Goal: Information Seeking & Learning: Find specific fact

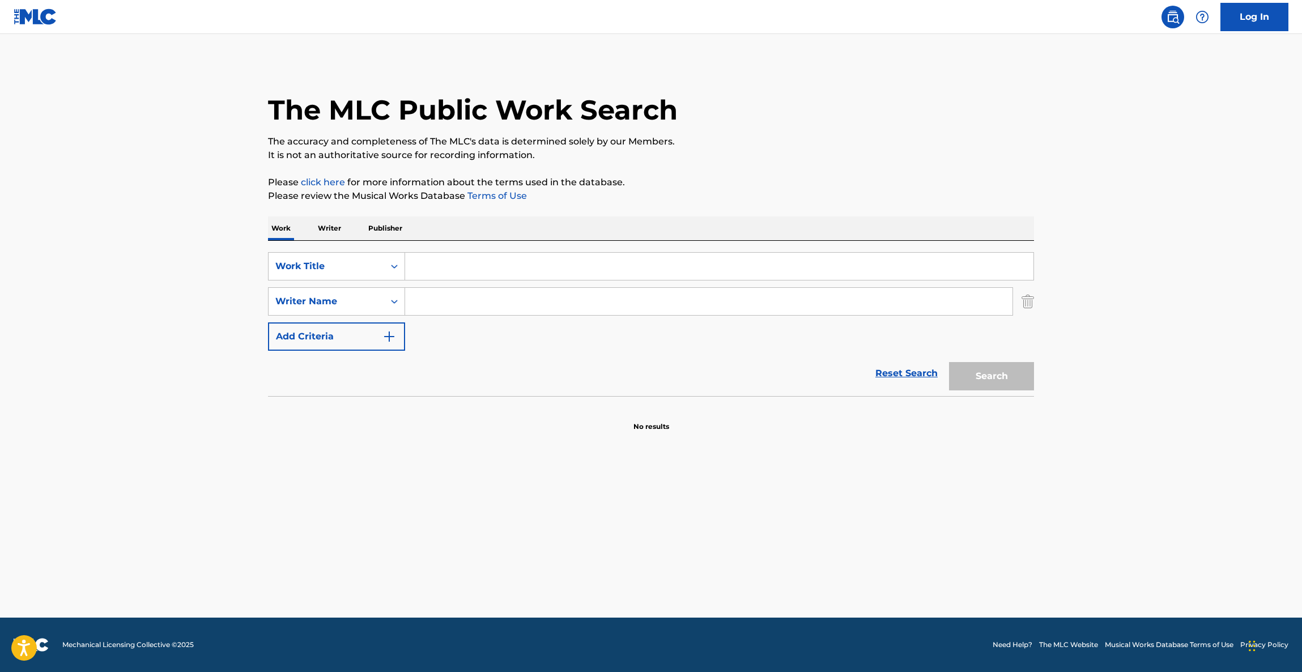
click at [514, 265] on input "Search Form" at bounding box center [719, 266] width 628 height 27
click at [512, 270] on input "Search Form" at bounding box center [719, 266] width 628 height 27
type input "gone"
click at [949, 362] on button "Search" at bounding box center [991, 376] width 85 height 28
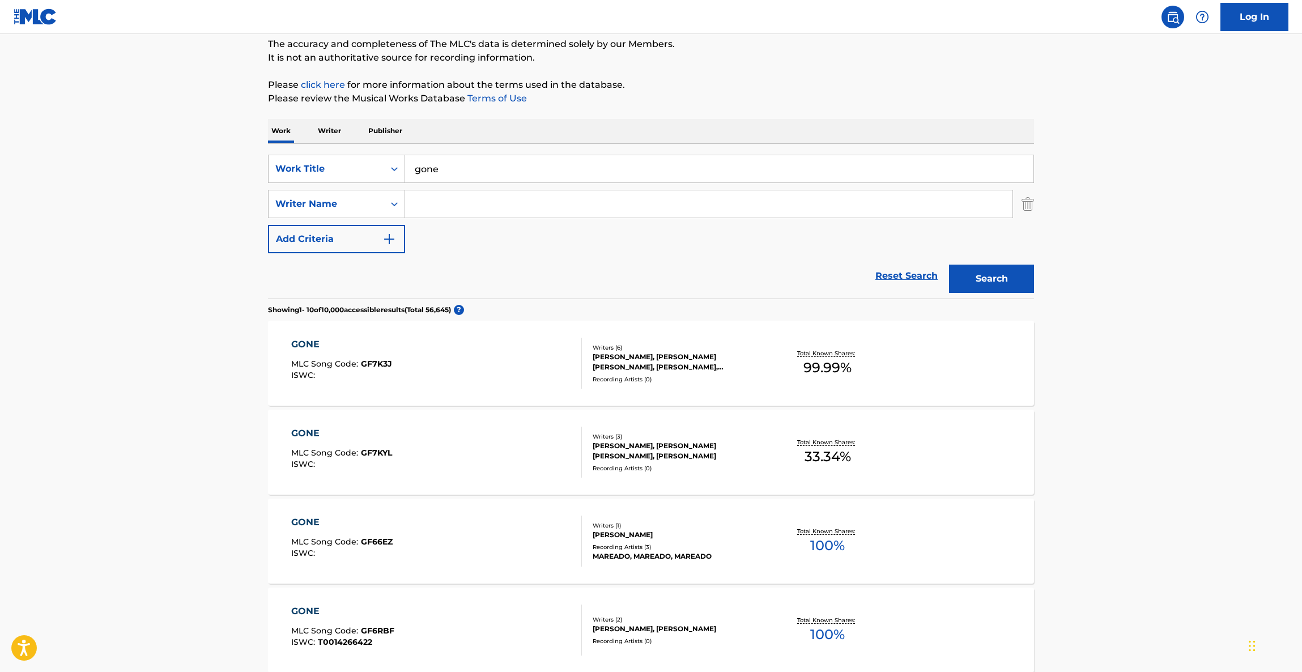
scroll to position [170, 0]
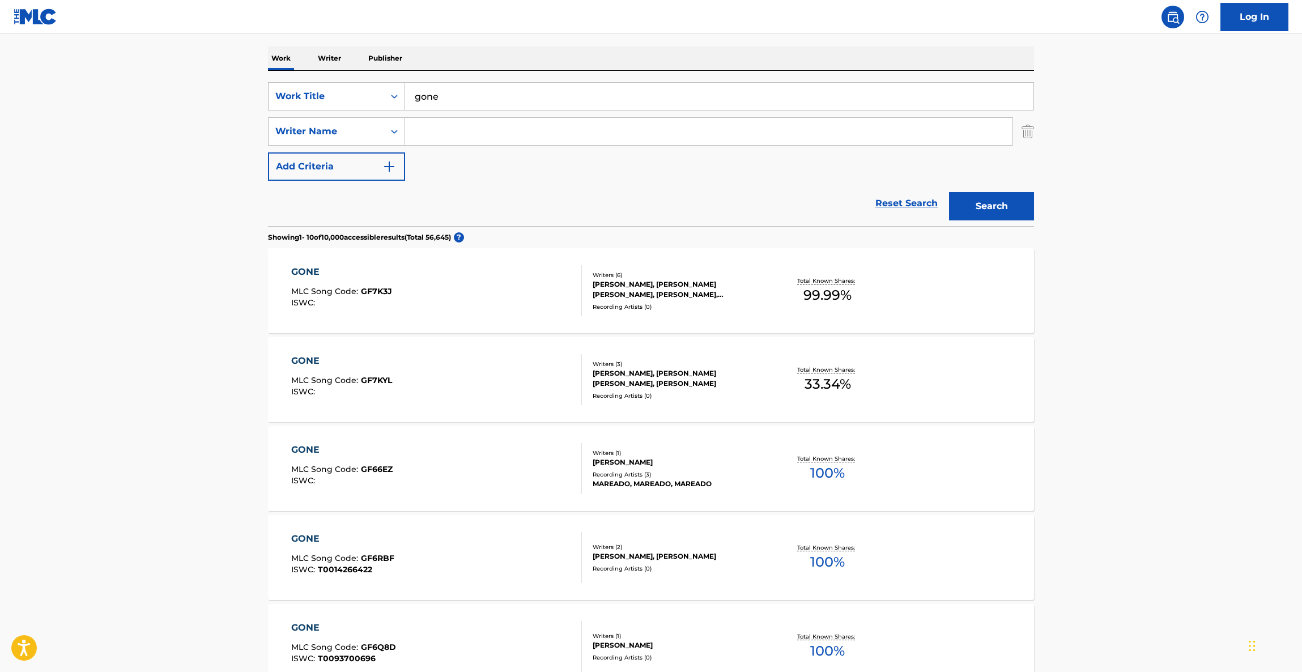
drag, startPoint x: 142, startPoint y: 480, endPoint x: 212, endPoint y: 406, distance: 101.8
click at [142, 480] on main "The MLC Public Work Search The accuracy and completeness of The MLC's data is d…" at bounding box center [651, 531] width 1302 height 1334
click at [315, 278] on div "GONE" at bounding box center [341, 272] width 101 height 14
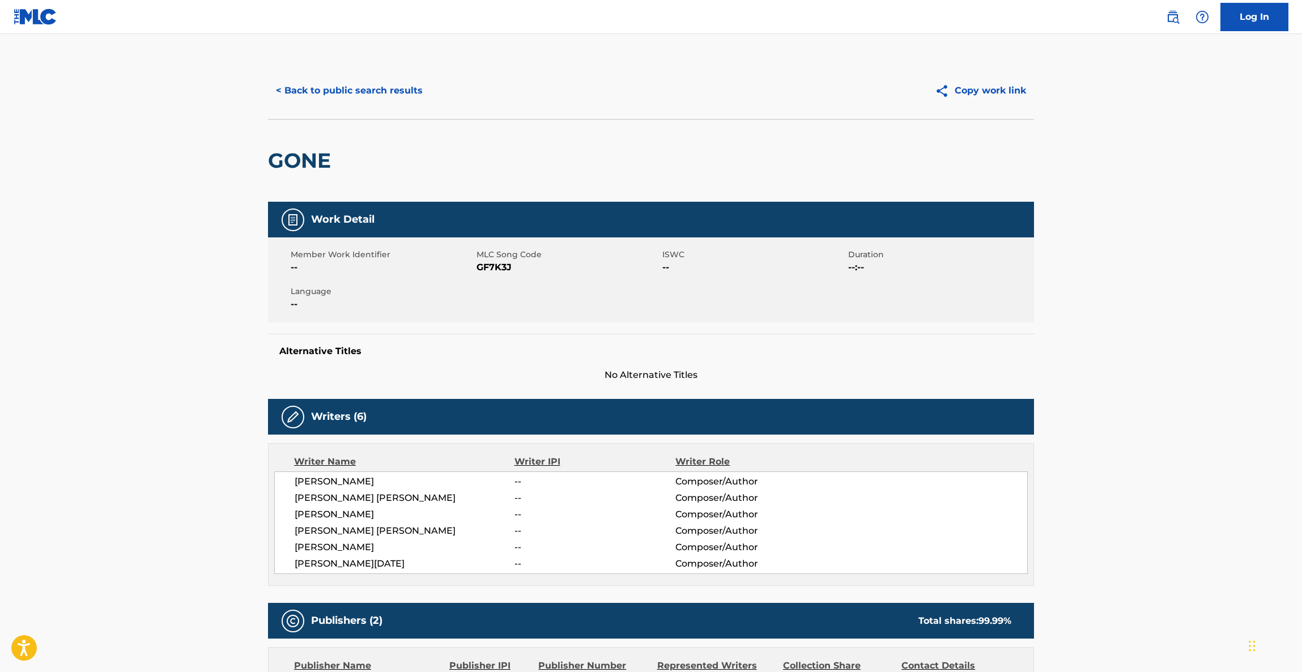
click at [314, 278] on div "Member Work Identifier -- MLC Song Code GF7K3J ISWC -- Duration --:-- Language …" at bounding box center [651, 279] width 766 height 85
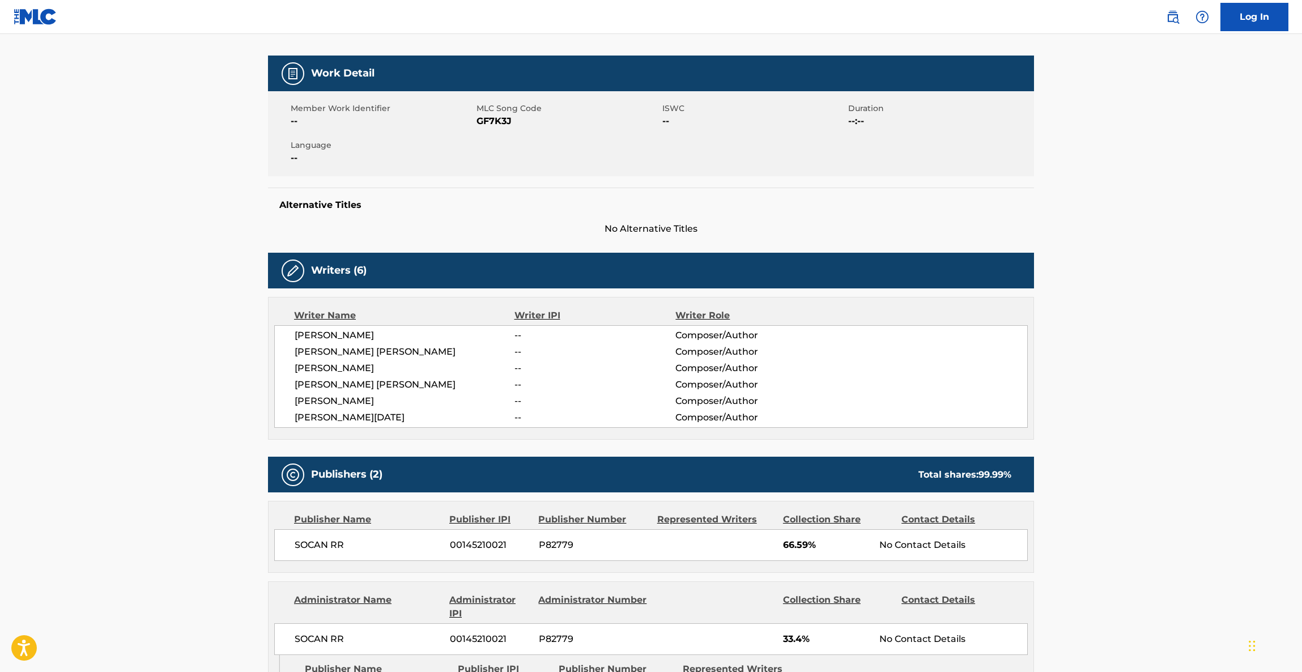
scroll to position [254, 0]
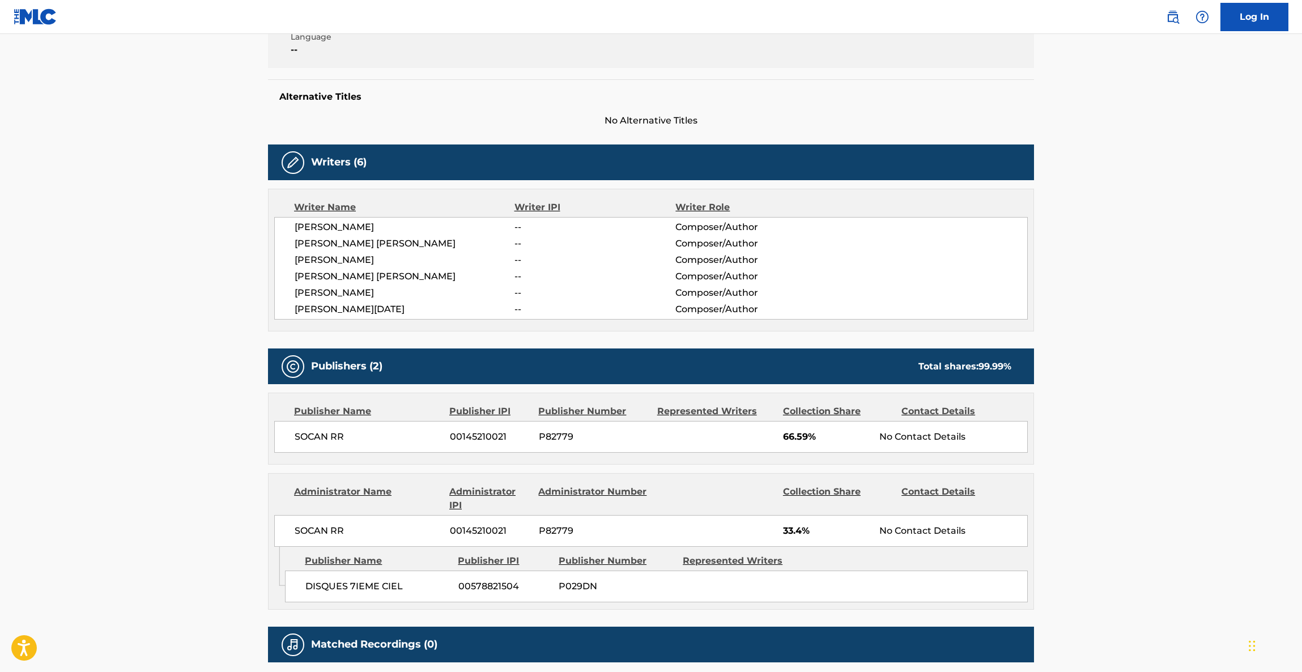
click at [604, 444] on div "SOCAN RR 00145210021 P82779 66.59% No Contact Details" at bounding box center [651, 437] width 754 height 32
click at [581, 453] on div "SOCAN RR 00145210021 P82779 66.59% No Contact Details" at bounding box center [651, 437] width 754 height 32
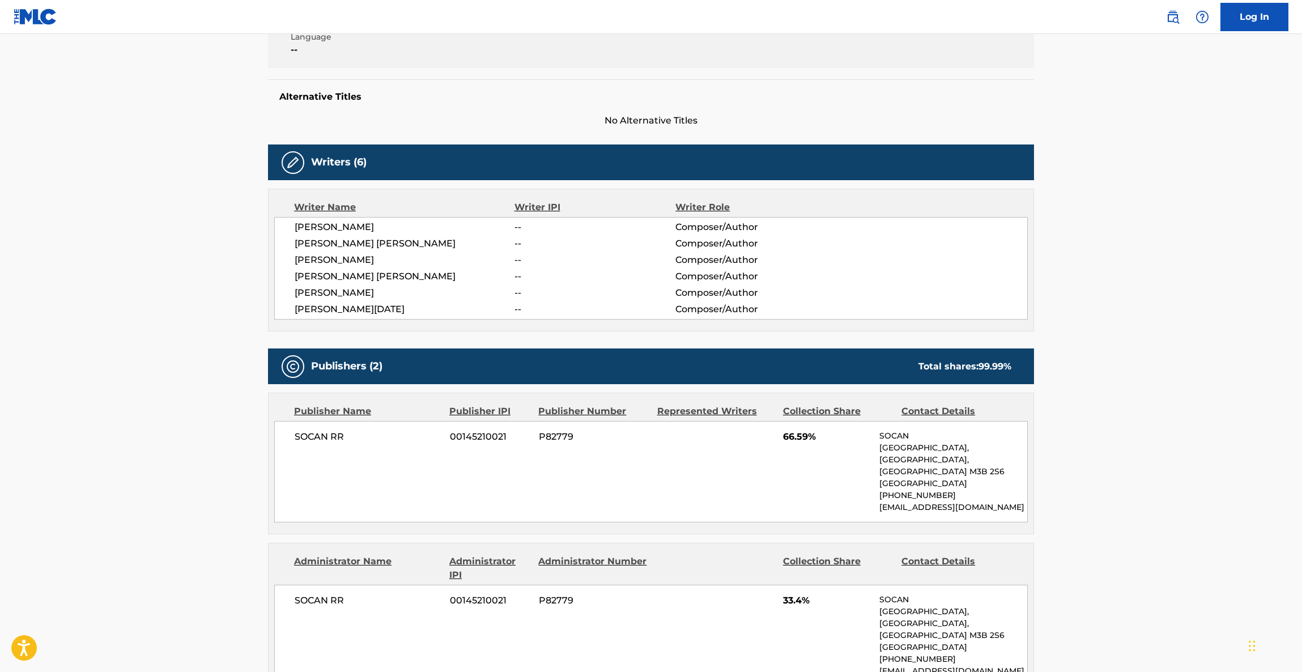
click at [581, 503] on div "SOCAN RR 00145210021 P82779 66.59% [STREET_ADDRESS] [PHONE_NUMBER] [EMAIL_ADDRE…" at bounding box center [651, 471] width 754 height 101
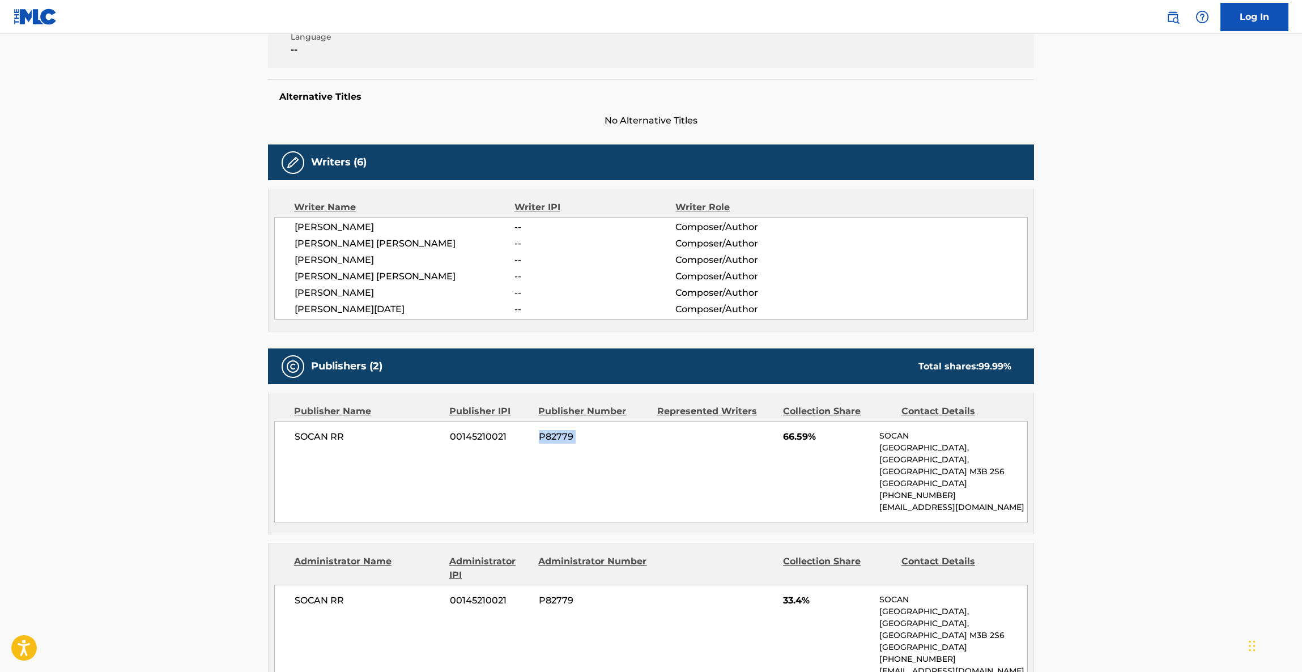
click at [581, 503] on div "SOCAN RR 00145210021 P82779 66.59% [STREET_ADDRESS] [PHONE_NUMBER] [EMAIL_ADDRE…" at bounding box center [651, 471] width 754 height 101
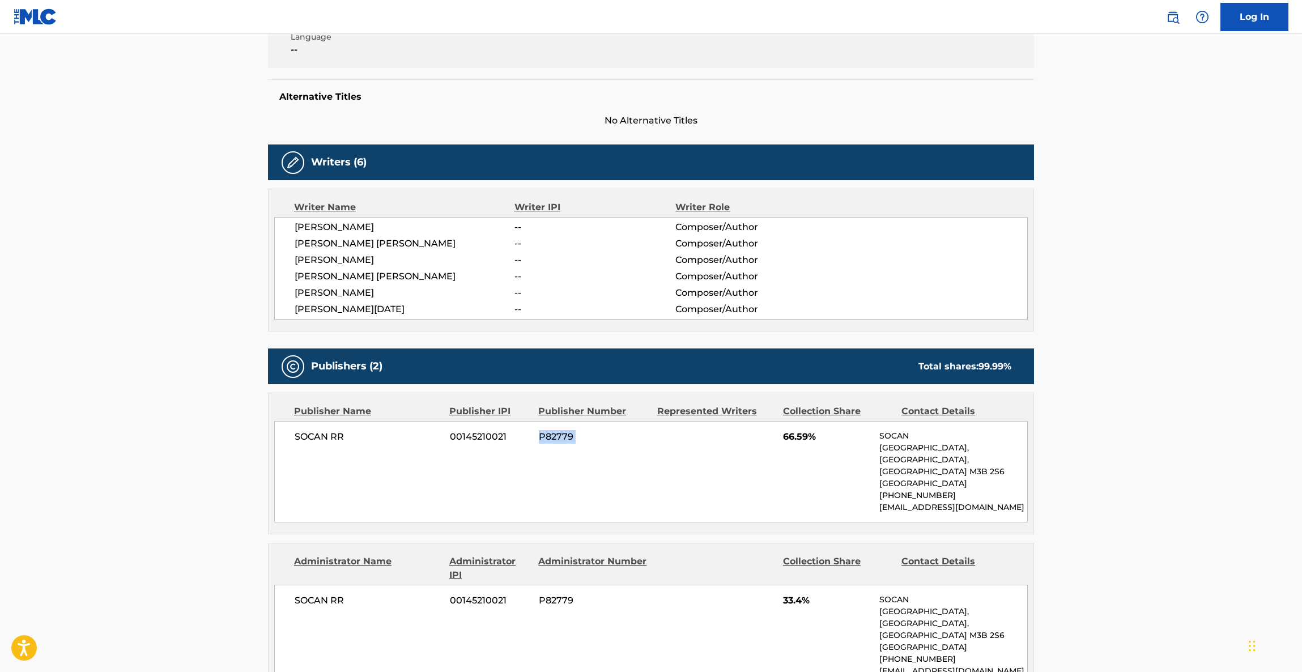
click at [581, 503] on div "SOCAN RR 00145210021 P82779 66.59% [STREET_ADDRESS] [PHONE_NUMBER] [EMAIL_ADDRE…" at bounding box center [651, 471] width 754 height 101
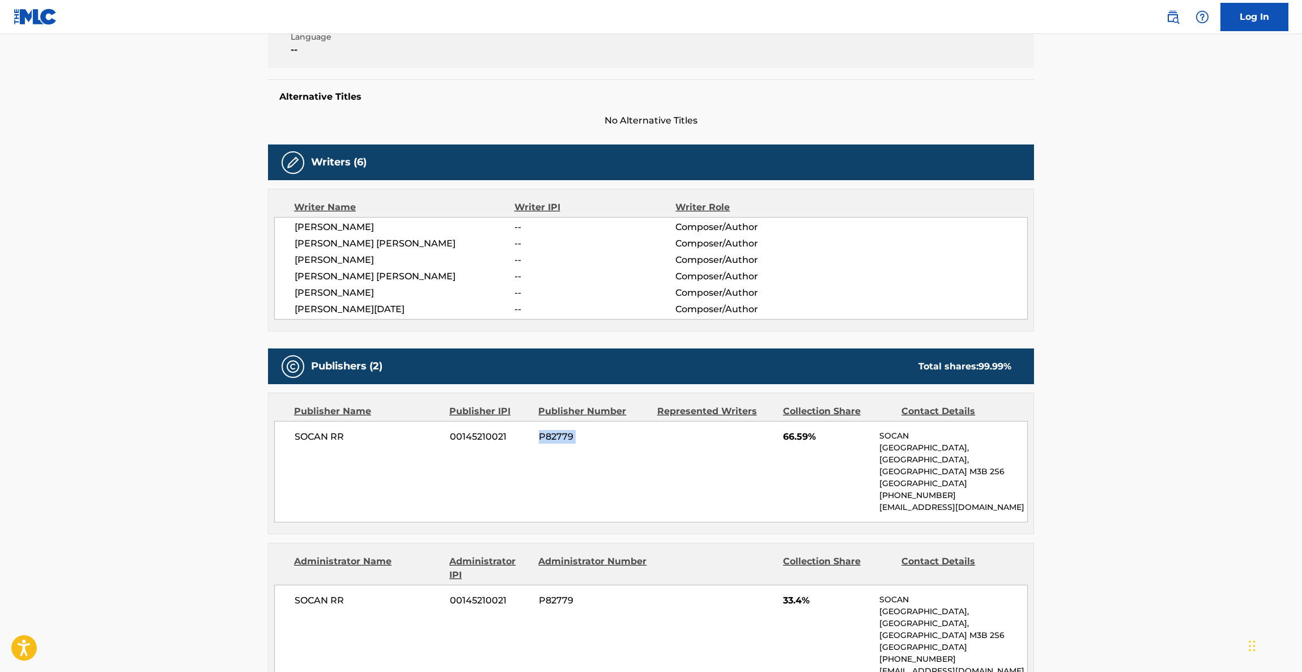
click at [581, 503] on div "SOCAN RR 00145210021 P82779 66.59% [STREET_ADDRESS] [PHONE_NUMBER] [EMAIL_ADDRE…" at bounding box center [651, 471] width 754 height 101
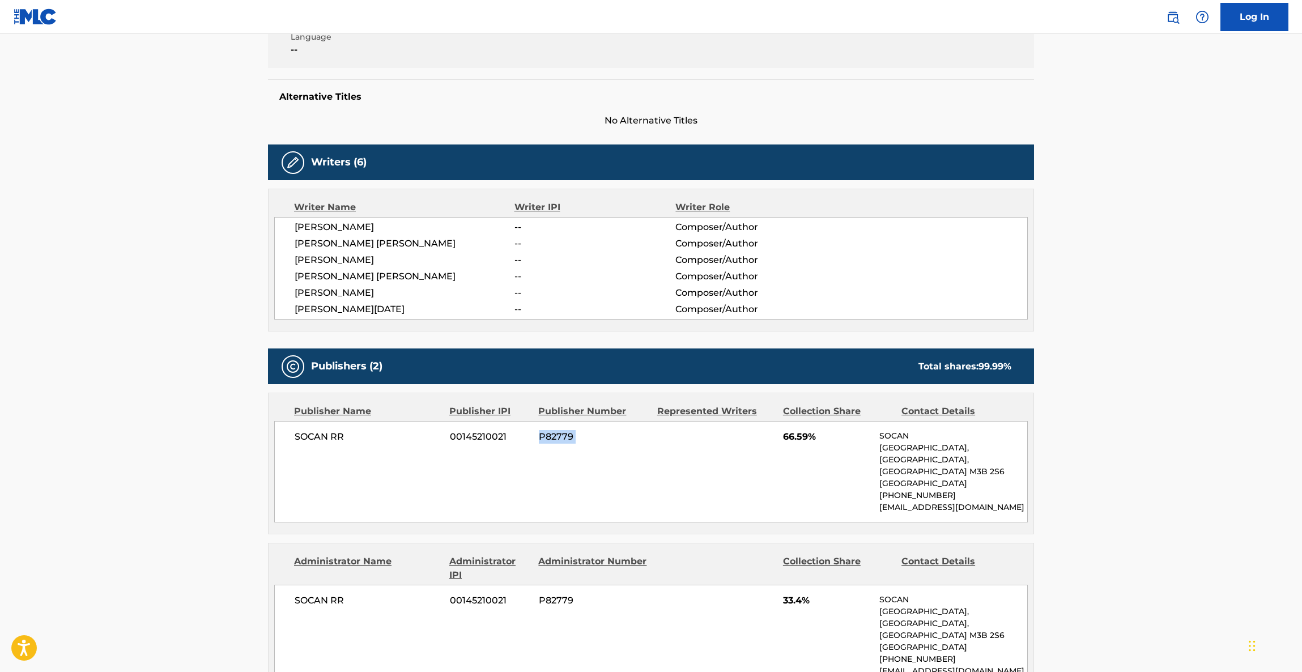
click at [581, 503] on div "SOCAN RR 00145210021 P82779 66.59% [STREET_ADDRESS] [PHONE_NUMBER] [EMAIL_ADDRE…" at bounding box center [651, 471] width 754 height 101
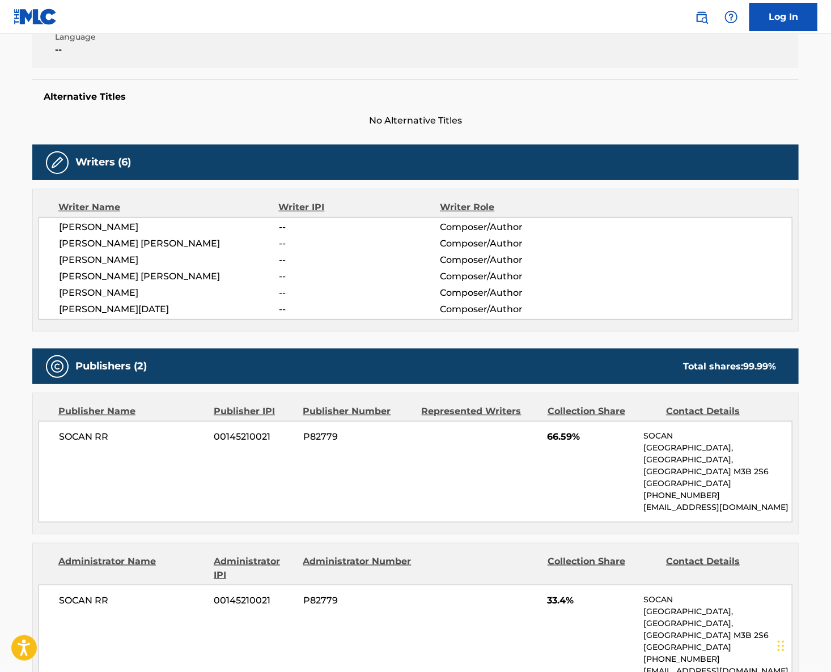
drag, startPoint x: 0, startPoint y: 406, endPoint x: 8, endPoint y: 422, distance: 17.7
drag, startPoint x: 8, startPoint y: 421, endPoint x: 62, endPoint y: 503, distance: 97.8
drag, startPoint x: 62, startPoint y: 503, endPoint x: 32, endPoint y: 509, distance: 30.7
drag, startPoint x: 32, startPoint y: 509, endPoint x: 28, endPoint y: 496, distance: 13.1
drag, startPoint x: 28, startPoint y: 496, endPoint x: 28, endPoint y: 516, distance: 19.8
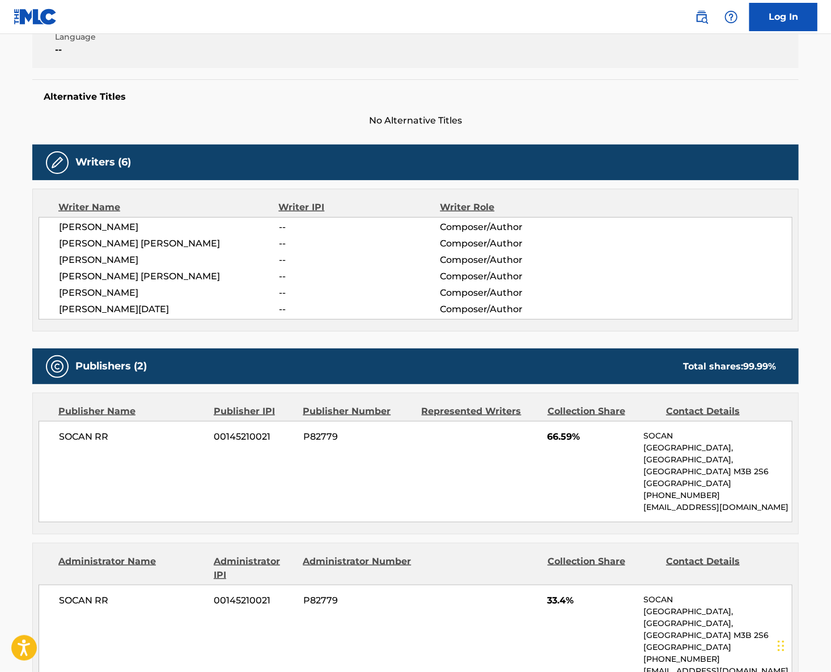
drag, startPoint x: 28, startPoint y: 516, endPoint x: 50, endPoint y: 560, distance: 49.2
drag, startPoint x: 50, startPoint y: 560, endPoint x: 60, endPoint y: 594, distance: 35.5
drag, startPoint x: 60, startPoint y: 594, endPoint x: 42, endPoint y: 607, distance: 22.0
drag, startPoint x: 42, startPoint y: 607, endPoint x: 27, endPoint y: 599, distance: 17.0
drag, startPoint x: 27, startPoint y: 599, endPoint x: 66, endPoint y: 599, distance: 39.7
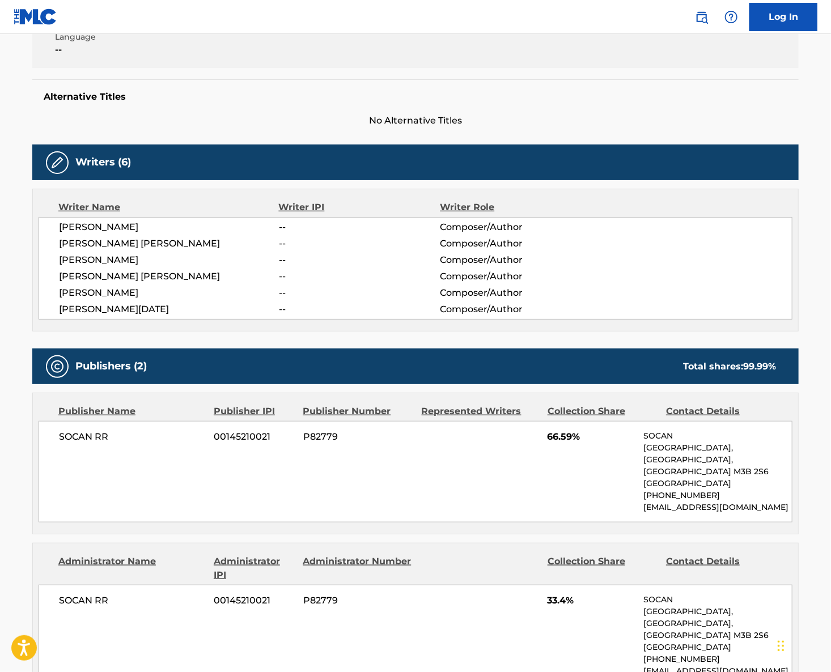
drag, startPoint x: 67, startPoint y: 614, endPoint x: 62, endPoint y: 628, distance: 15.4
click at [785, 180] on div "Writers (6) Writer Name Writer IPI Writer Role [PERSON_NAME] -- Composer/Author…" at bounding box center [415, 237] width 766 height 187
drag, startPoint x: 785, startPoint y: 180, endPoint x: 810, endPoint y: 168, distance: 27.6
click at [785, 178] on div "Writers (6) Writer Name Writer IPI Writer Role [PERSON_NAME] -- Composer/Author…" at bounding box center [415, 237] width 766 height 187
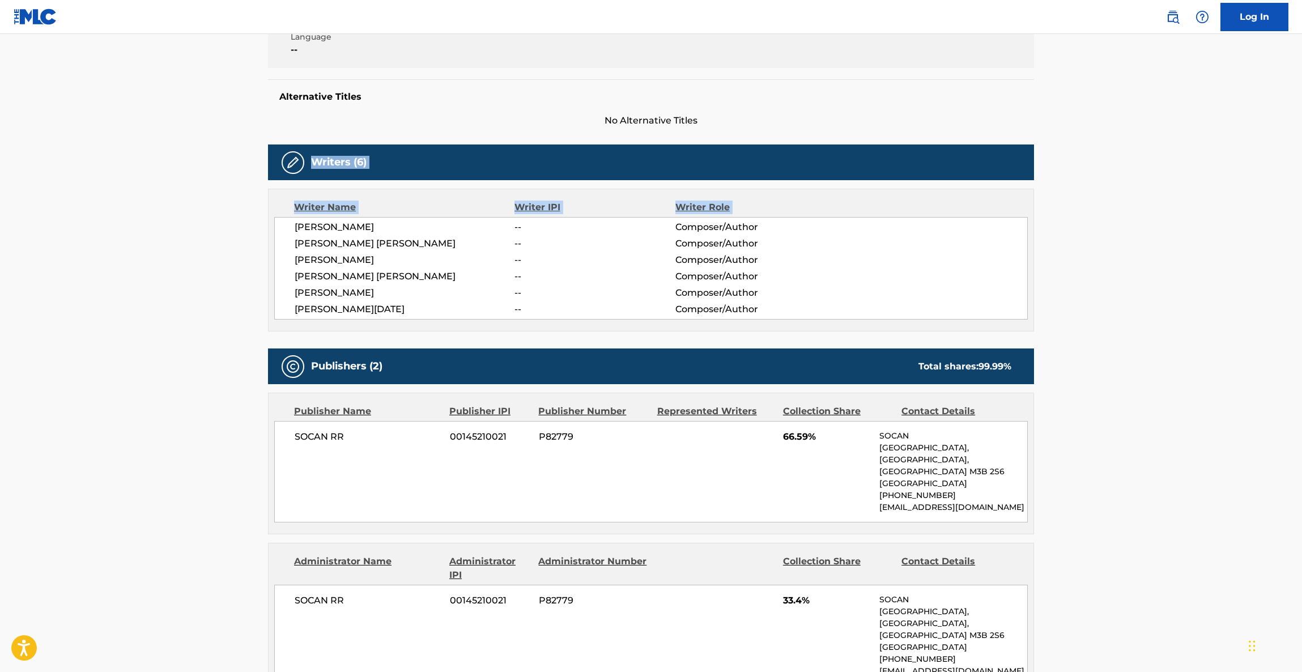
click at [1299, 13] on nav "Log In" at bounding box center [651, 17] width 1302 height 34
click at [1175, 198] on main "< Back to public search results Copy work link GONE Work Detail Member Work Ide…" at bounding box center [651, 317] width 1302 height 1075
drag, startPoint x: 1175, startPoint y: 199, endPoint x: 1055, endPoint y: 237, distance: 125.6
click at [1174, 193] on main "< Back to public search results Copy work link GONE Work Detail Member Work Ide…" at bounding box center [651, 317] width 1302 height 1075
drag, startPoint x: 1055, startPoint y: 237, endPoint x: 844, endPoint y: 210, distance: 213.1
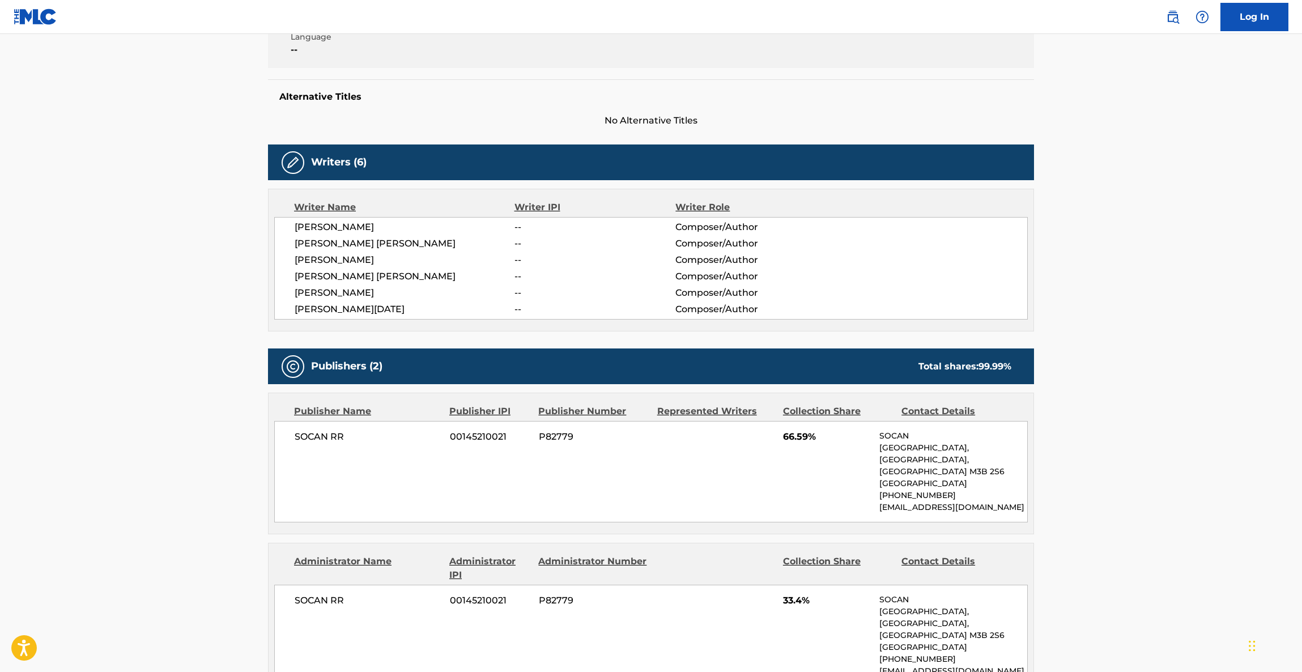
click at [664, 288] on span "--" at bounding box center [594, 293] width 161 height 14
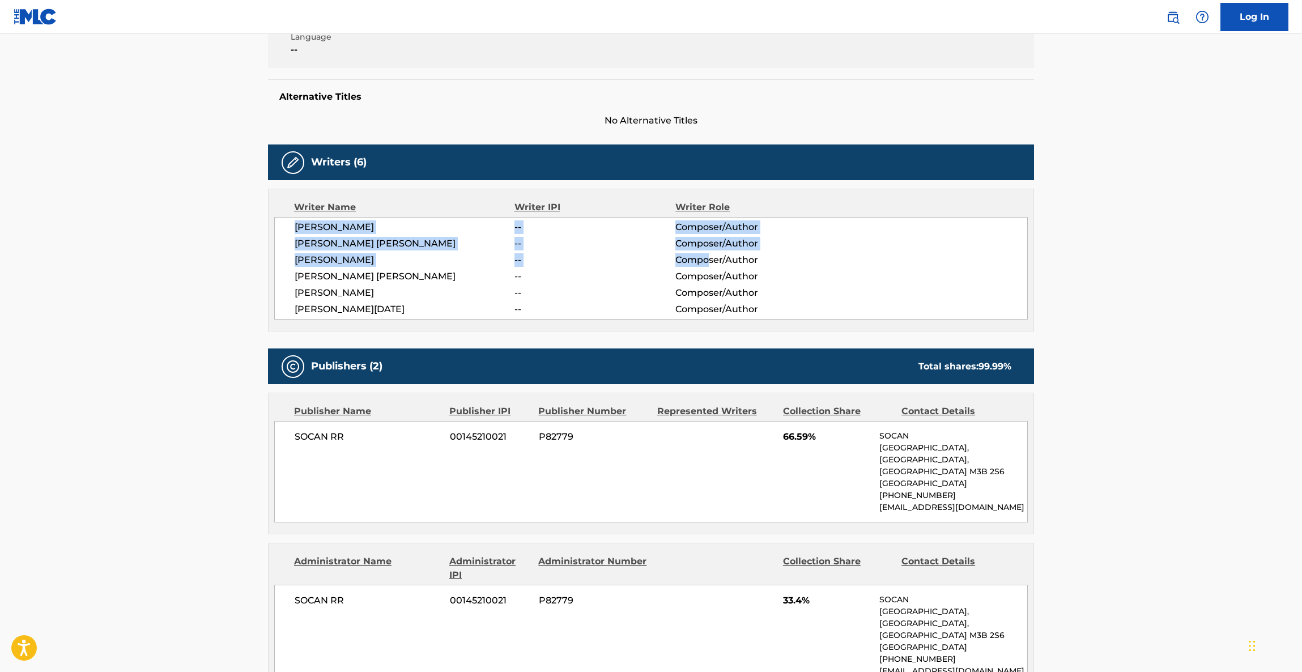
drag, startPoint x: 844, startPoint y: 210, endPoint x: 477, endPoint y: 165, distance: 370.0
click at [1121, 100] on main "< Back to public search results Copy work link GONE Work Detail Member Work Ide…" at bounding box center [651, 317] width 1302 height 1075
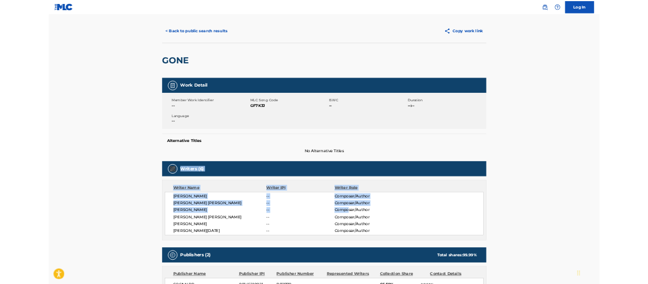
scroll to position [0, 0]
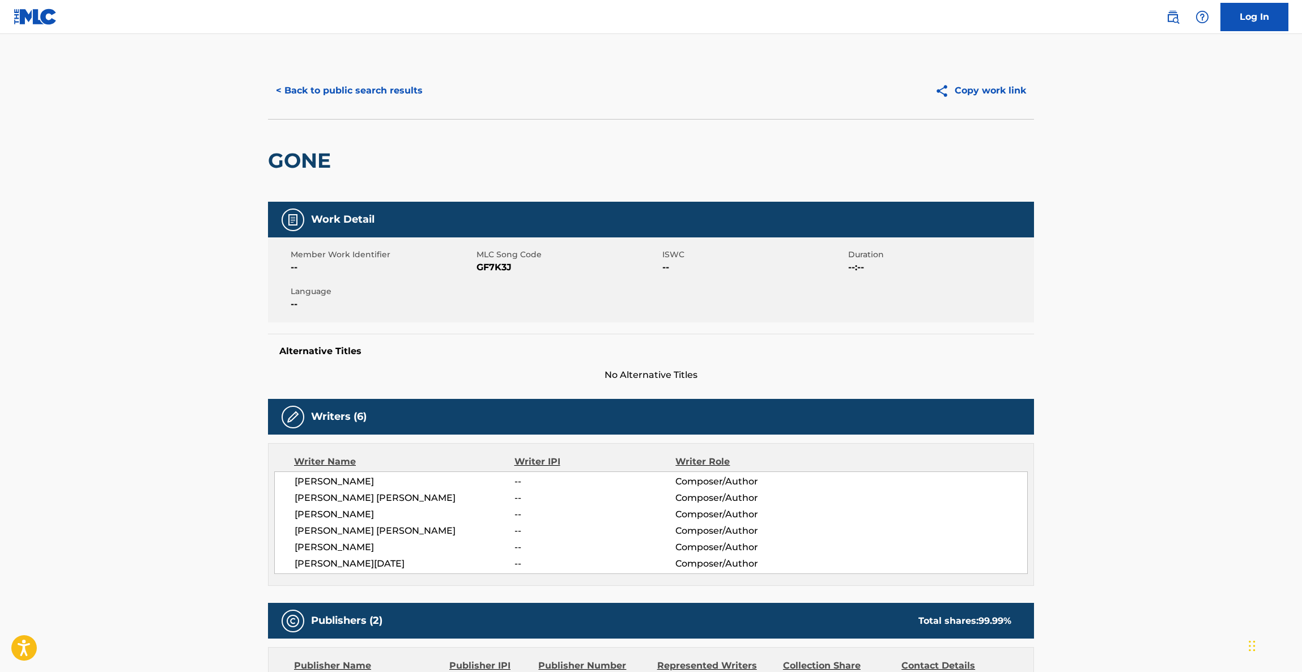
click at [1302, 48] on html "Accessibility Screen-Reader Guide, Feedback, and Issue Reporting | New window C…" at bounding box center [651, 336] width 1302 height 672
drag, startPoint x: 1261, startPoint y: 93, endPoint x: 1299, endPoint y: 62, distance: 49.2
click at [1302, 69] on html "Accessibility Screen-Reader Guide, Feedback, and Issue Reporting | New window C…" at bounding box center [651, 336] width 1302 height 672
drag, startPoint x: 1136, startPoint y: 104, endPoint x: 1056, endPoint y: 45, distance: 99.4
click at [1131, 104] on main "< Back to public search results Copy work link GONE Work Detail Member Work Ide…" at bounding box center [651, 571] width 1302 height 1075
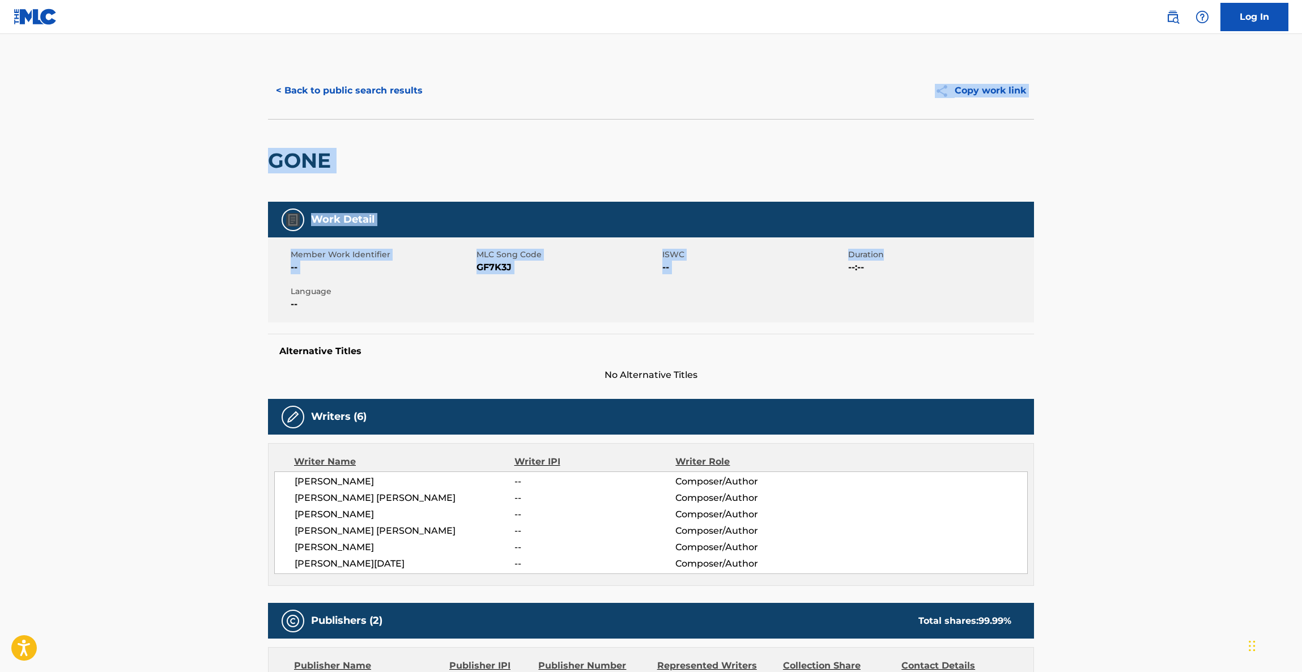
drag, startPoint x: 1119, startPoint y: 116, endPoint x: 1237, endPoint y: 244, distance: 174.0
click at [1237, 244] on main "< Back to public search results Copy work link GONE Work Detail Member Work Ide…" at bounding box center [651, 571] width 1302 height 1075
click at [1265, 240] on main "< Back to public search results Copy work link GONE Work Detail Member Work Ide…" at bounding box center [651, 571] width 1302 height 1075
drag, startPoint x: 0, startPoint y: 129, endPoint x: 0, endPoint y: -38, distance: 167.2
click at [0, 0] on html "Accessibility Screen-Reader Guide, Feedback, and Issue Reporting | New window C…" at bounding box center [651, 336] width 1302 height 672
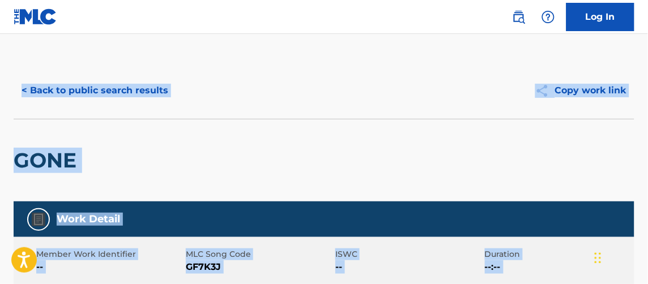
scroll to position [170, 0]
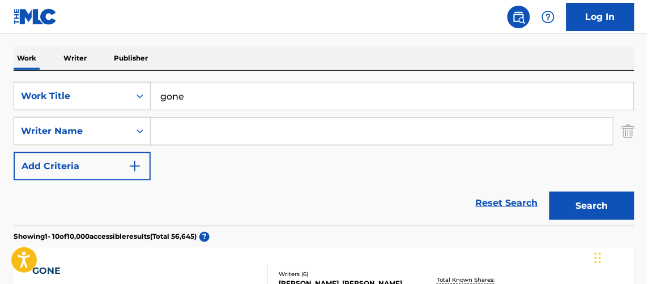
drag, startPoint x: 64, startPoint y: 1, endPoint x: 84, endPoint y: 2, distance: 20.4
click at [84, 2] on nav "Log In" at bounding box center [324, 17] width 648 height 34
click at [69, 10] on nav "Log In" at bounding box center [324, 17] width 648 height 34
click at [67, 10] on nav "Log In" at bounding box center [324, 17] width 648 height 34
drag, startPoint x: 67, startPoint y: 10, endPoint x: 74, endPoint y: 17, distance: 10.4
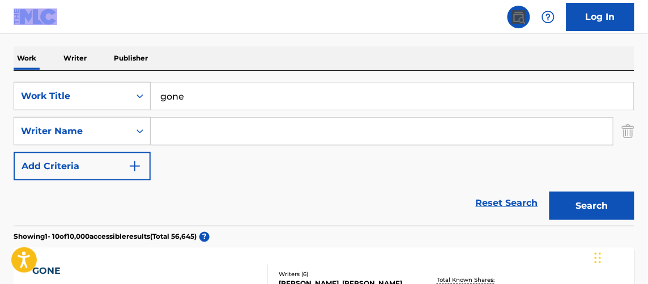
click at [74, 17] on nav "Log In" at bounding box center [324, 17] width 648 height 34
click at [152, 84] on input "gone" at bounding box center [392, 96] width 483 height 27
drag, startPoint x: 256, startPoint y: 97, endPoint x: 267, endPoint y: 117, distance: 22.8
click at [268, 115] on div "SearchWithCriteriacb473c03-eb4f-4316-89e4-b86b53bd2cca Work Title gone SearchWi…" at bounding box center [324, 148] width 621 height 155
drag, startPoint x: 566, startPoint y: 199, endPoint x: 700, endPoint y: 231, distance: 137.3
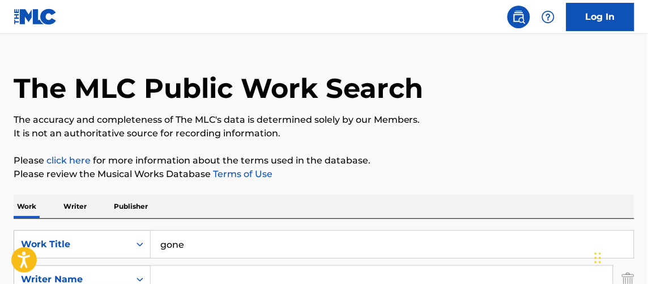
scroll to position [0, 0]
